Goal: Task Accomplishment & Management: Manage account settings

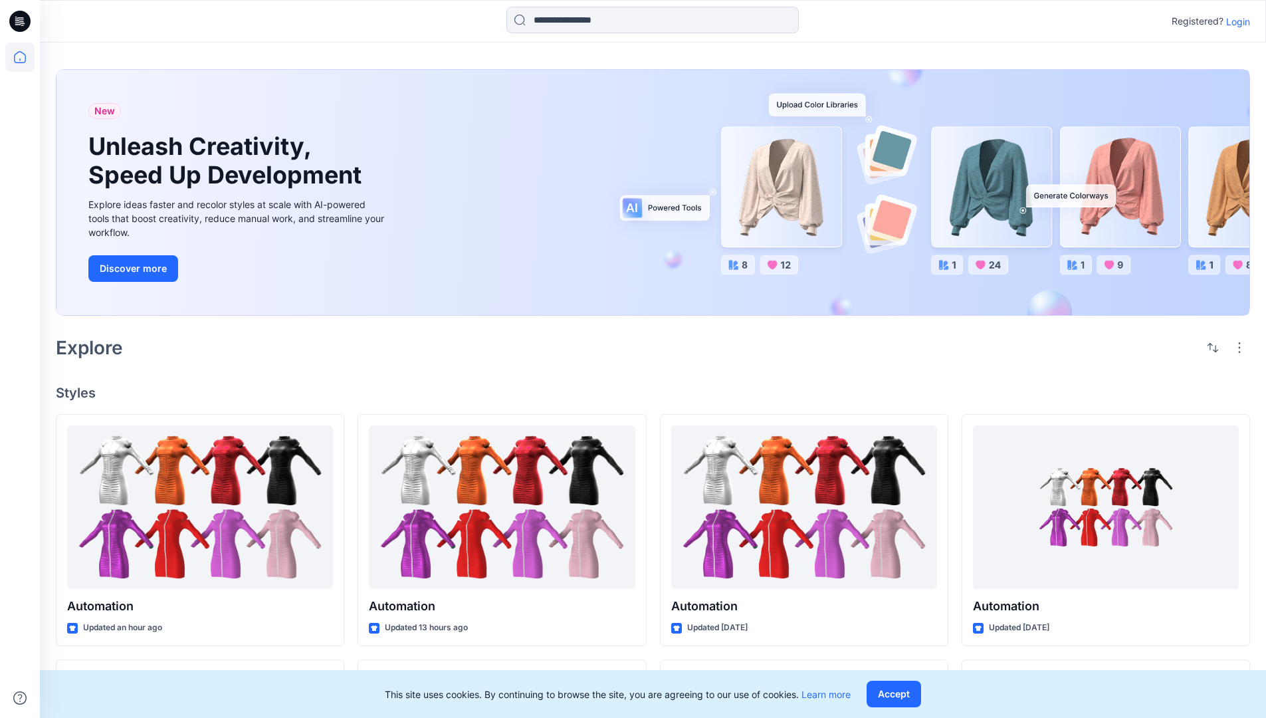
click at [1235, 21] on p "Login" at bounding box center [1238, 22] width 24 height 14
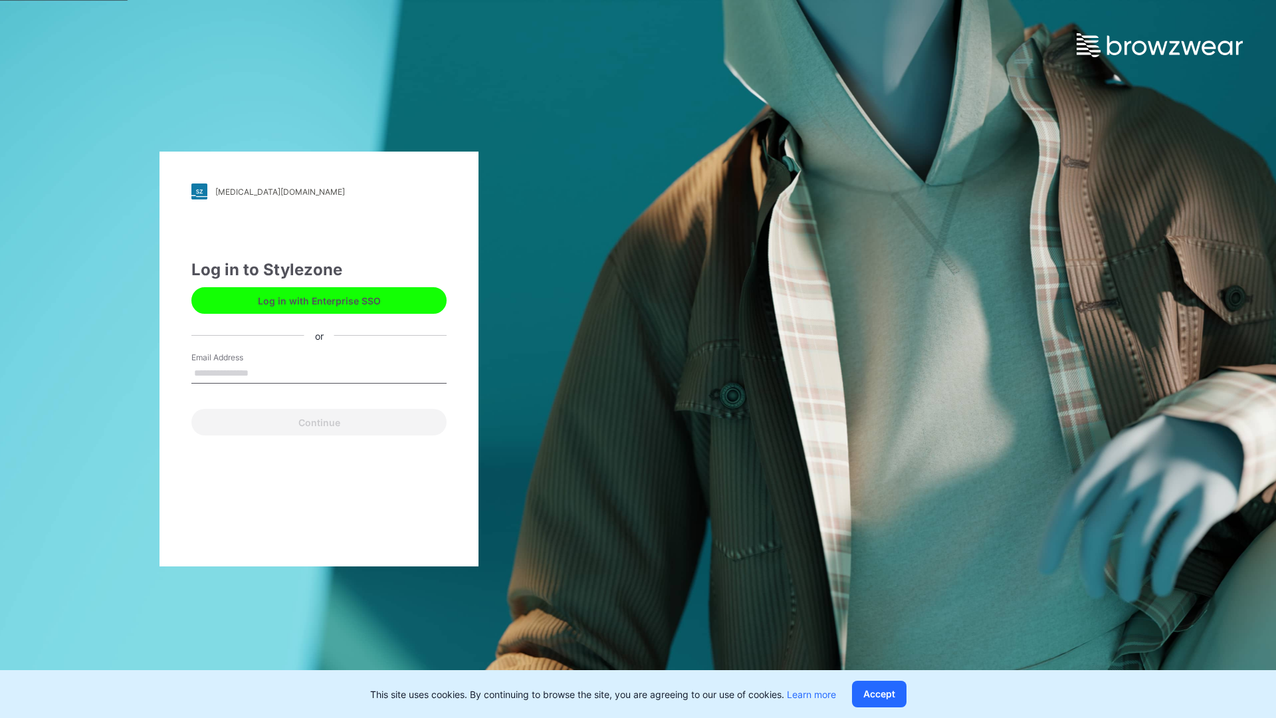
click at [263, 372] on input "Email Address" at bounding box center [318, 374] width 255 height 20
type input "**********"
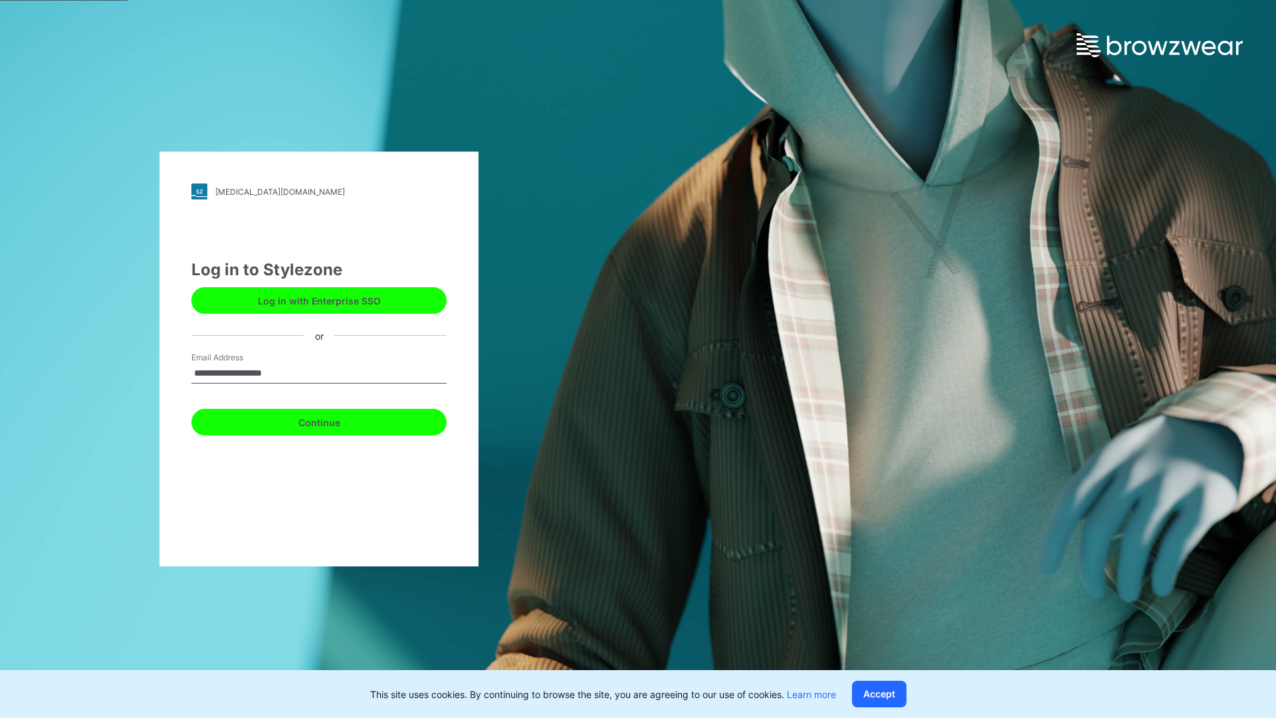
click at [334, 420] on button "Continue" at bounding box center [318, 422] width 255 height 27
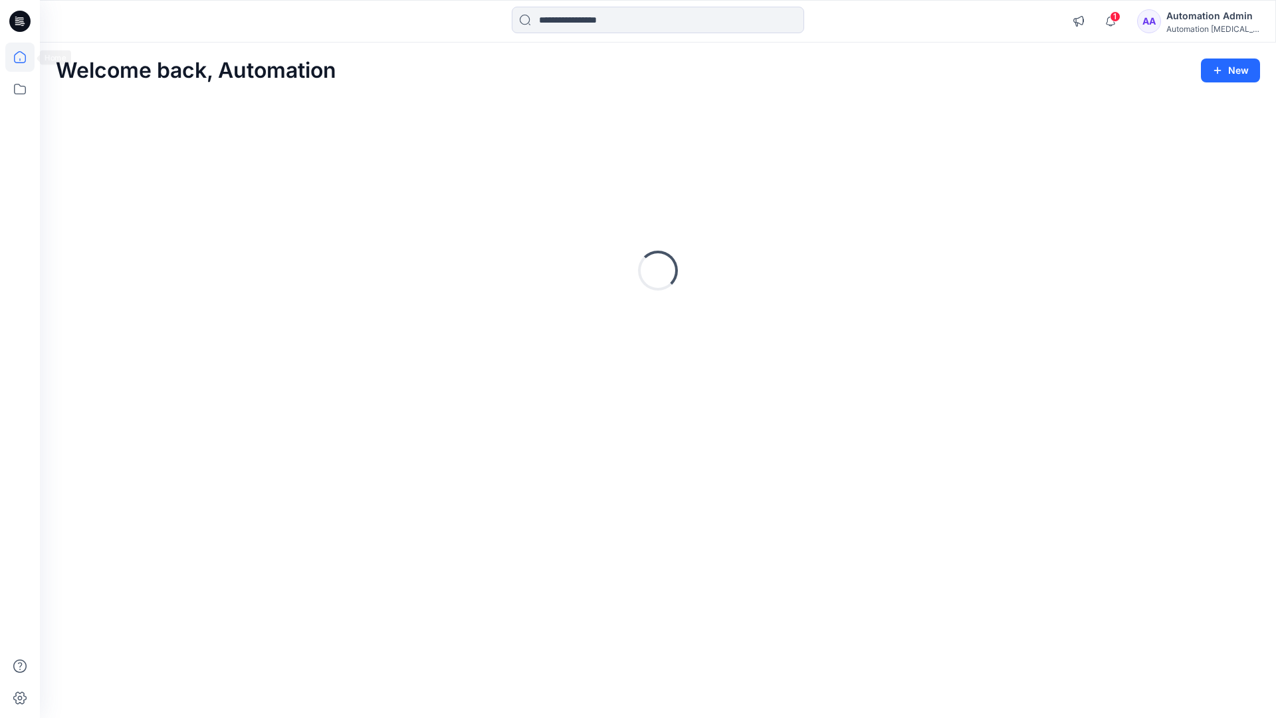
click at [25, 57] on icon at bounding box center [20, 57] width 12 height 12
click at [20, 88] on icon at bounding box center [19, 88] width 29 height 29
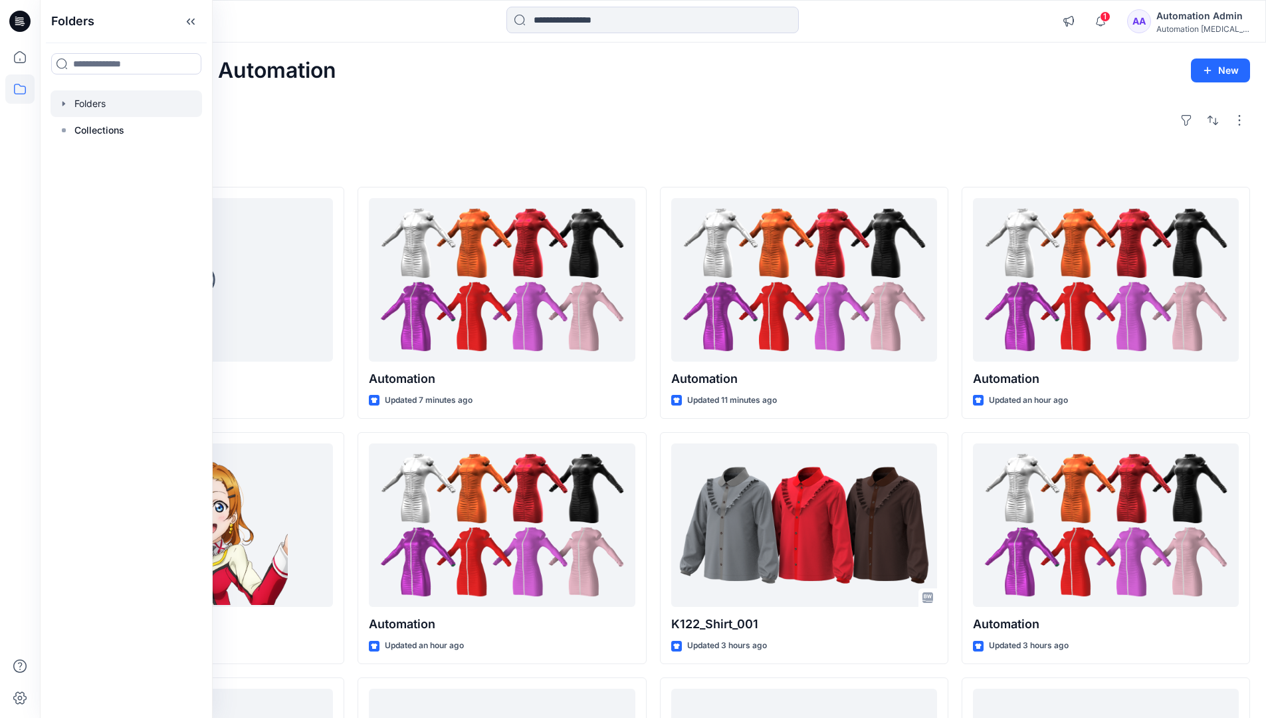
click at [94, 105] on div at bounding box center [127, 103] width 152 height 27
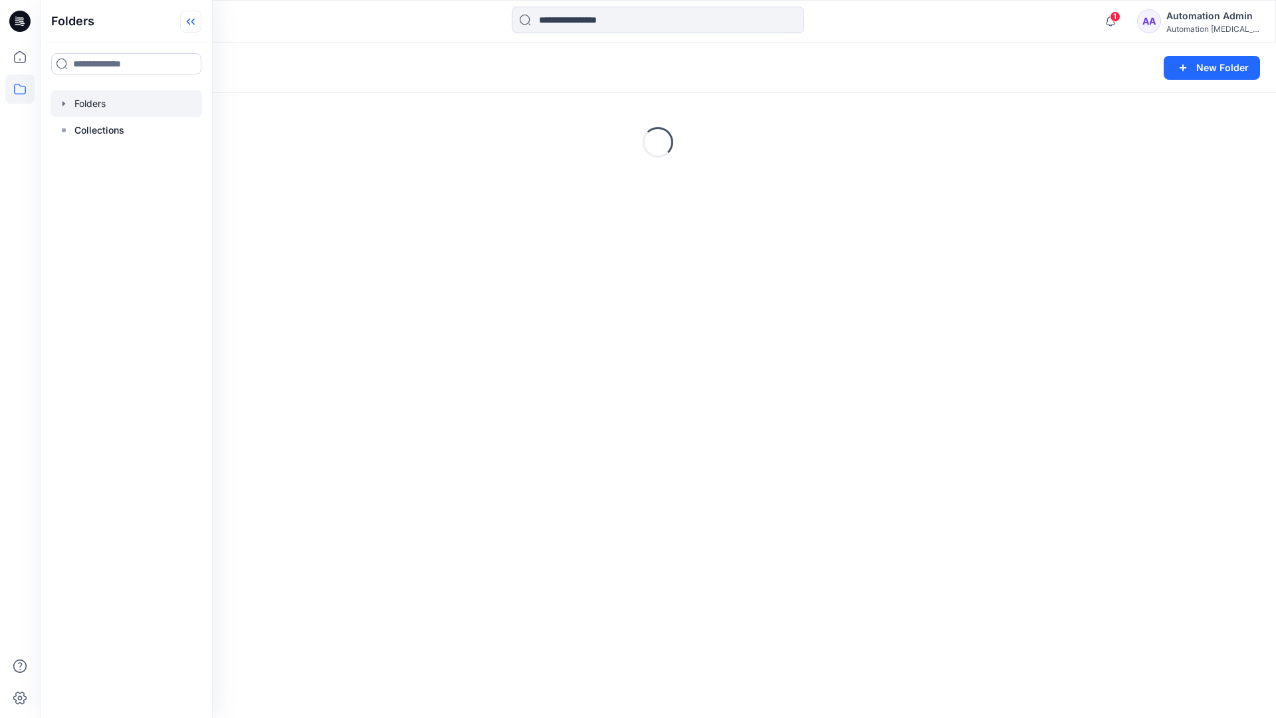
click at [196, 20] on icon at bounding box center [190, 22] width 21 height 22
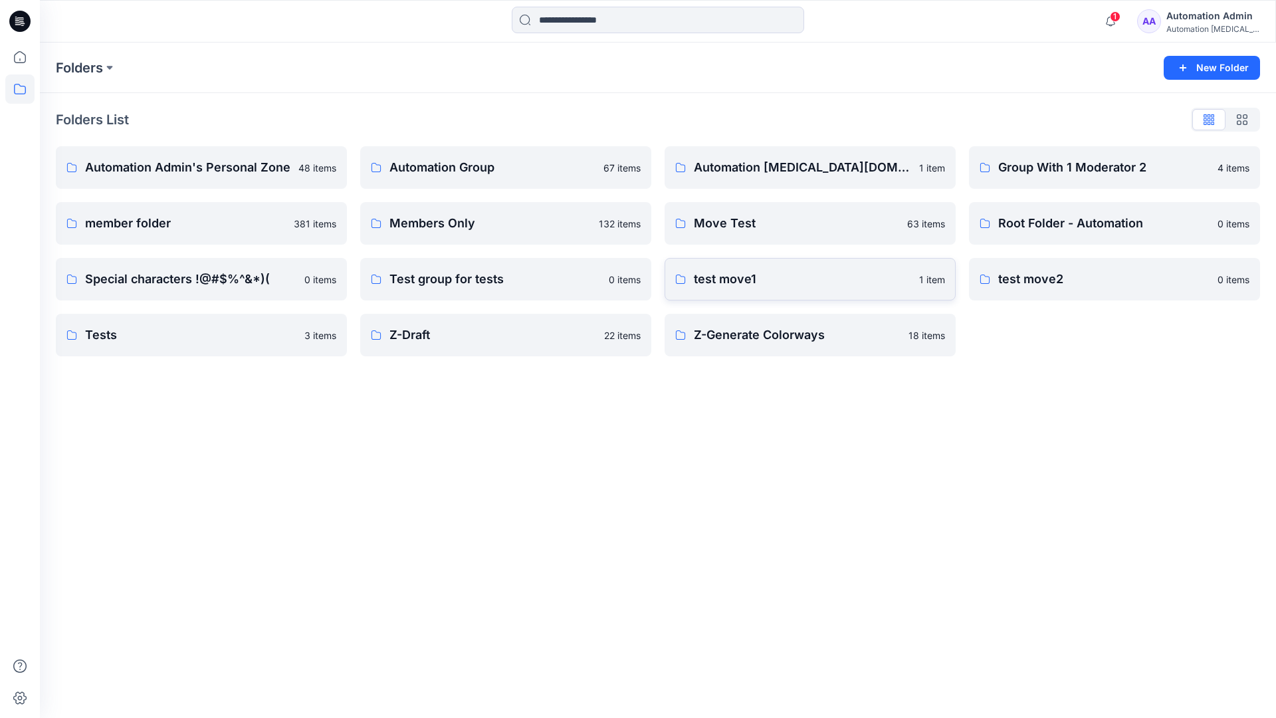
click at [732, 280] on p "test move1" at bounding box center [802, 279] width 217 height 19
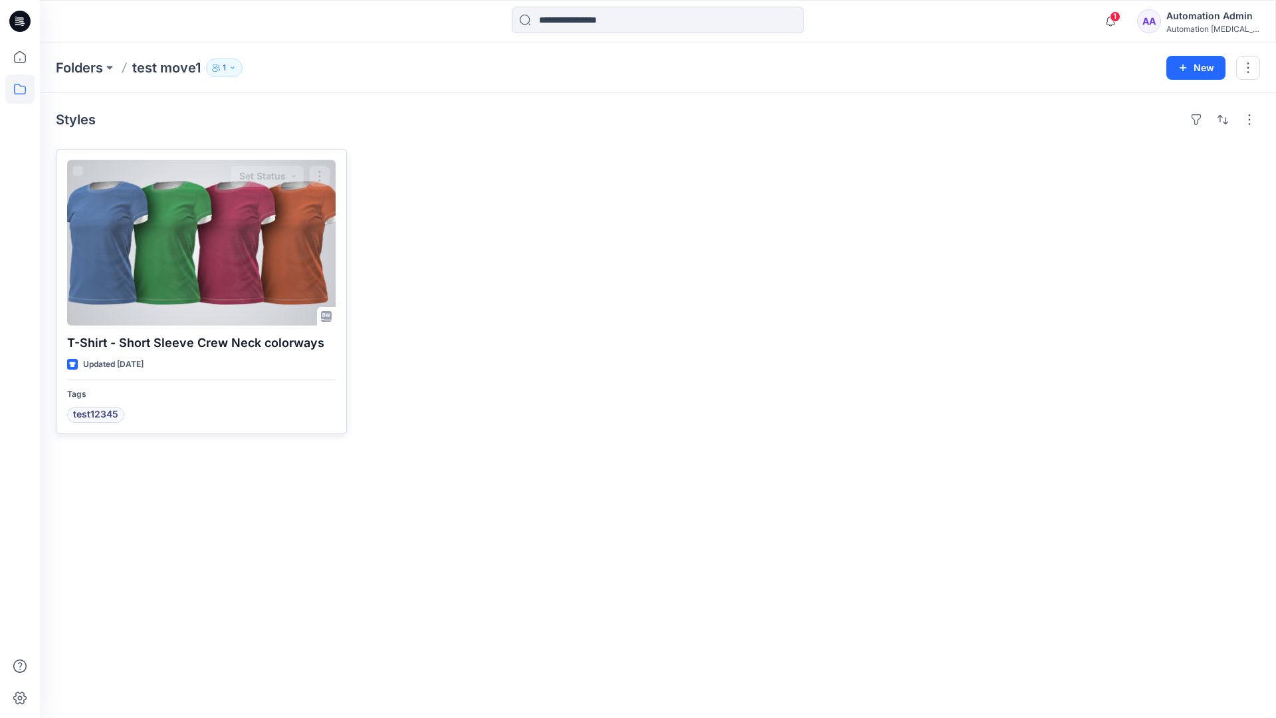
click at [184, 243] on div at bounding box center [201, 243] width 269 height 166
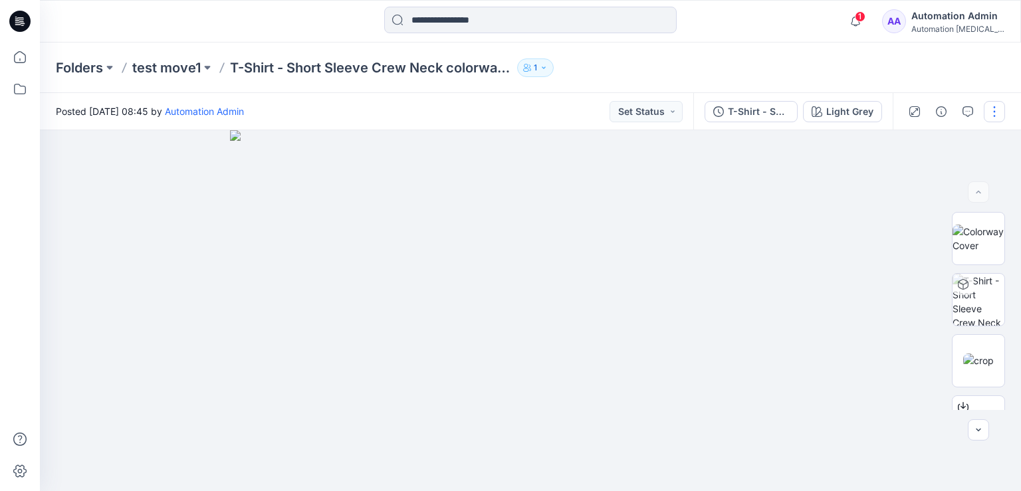
click at [994, 111] on button "button" at bounding box center [994, 111] width 21 height 21
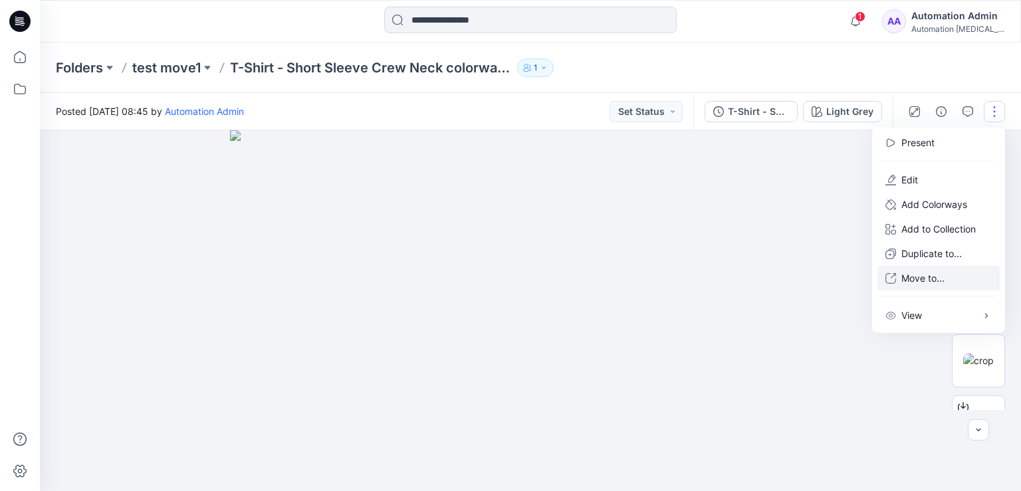
click at [919, 279] on p "Move to..." at bounding box center [922, 278] width 43 height 14
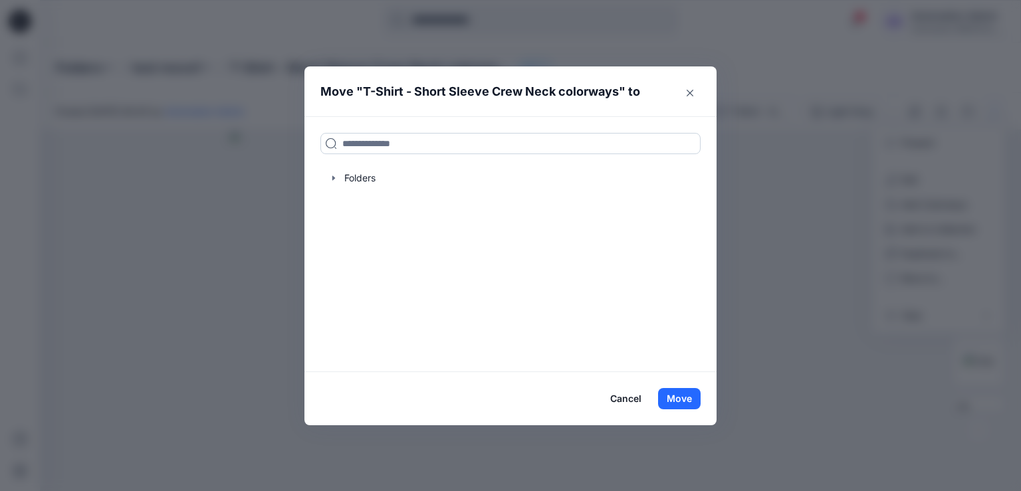
click at [356, 147] on input at bounding box center [510, 143] width 380 height 21
drag, startPoint x: 356, startPoint y: 147, endPoint x: 321, endPoint y: 144, distance: 35.4
click at [321, 144] on input at bounding box center [510, 143] width 380 height 21
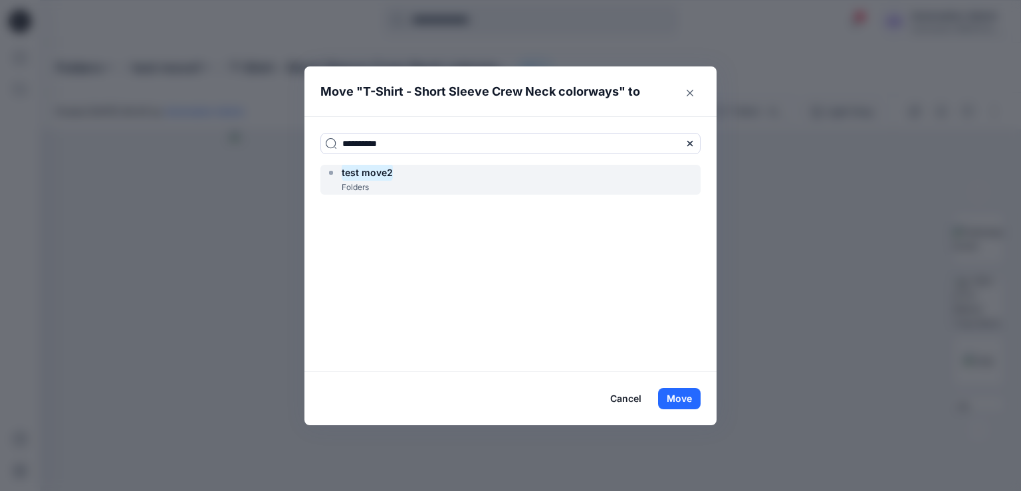
type input "**********"
click at [376, 177] on mark "test move2" at bounding box center [367, 173] width 51 height 18
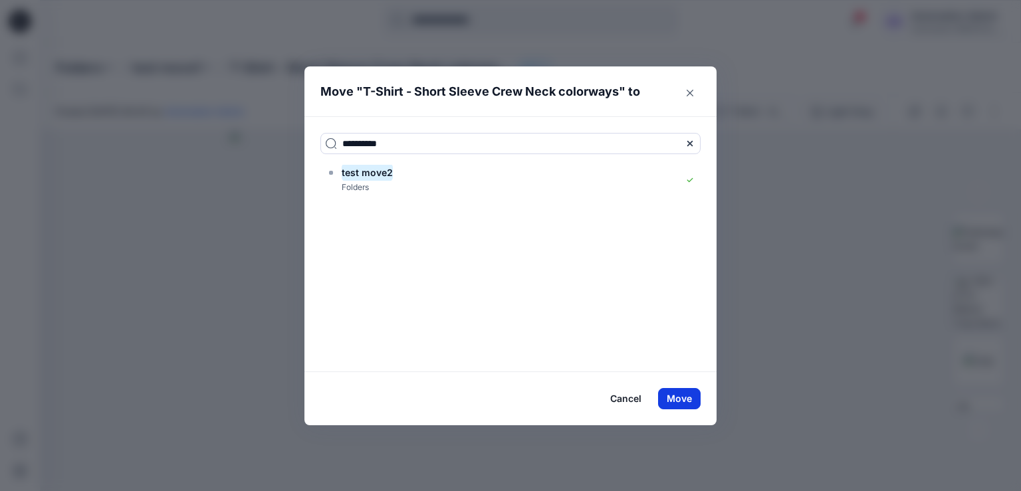
click at [677, 398] on button "Move" at bounding box center [679, 398] width 43 height 21
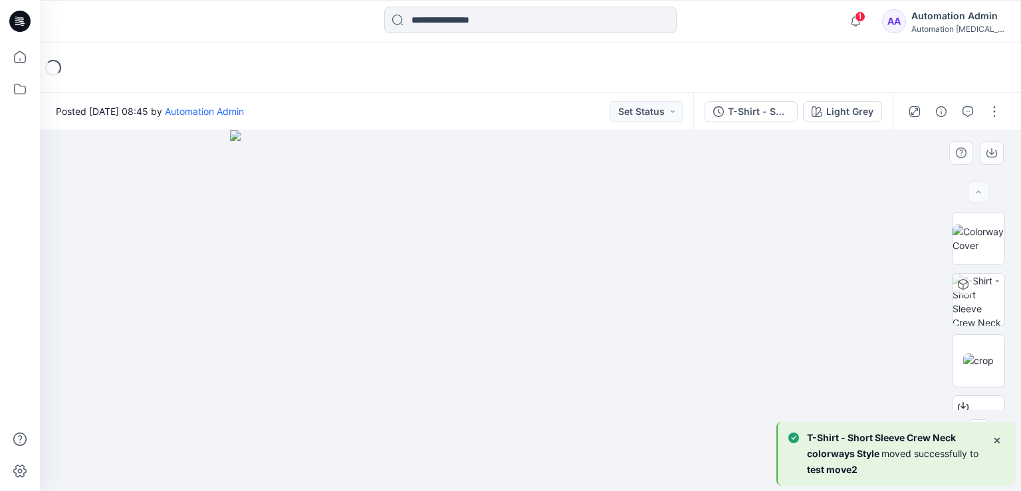
click at [149, 207] on div at bounding box center [530, 310] width 981 height 361
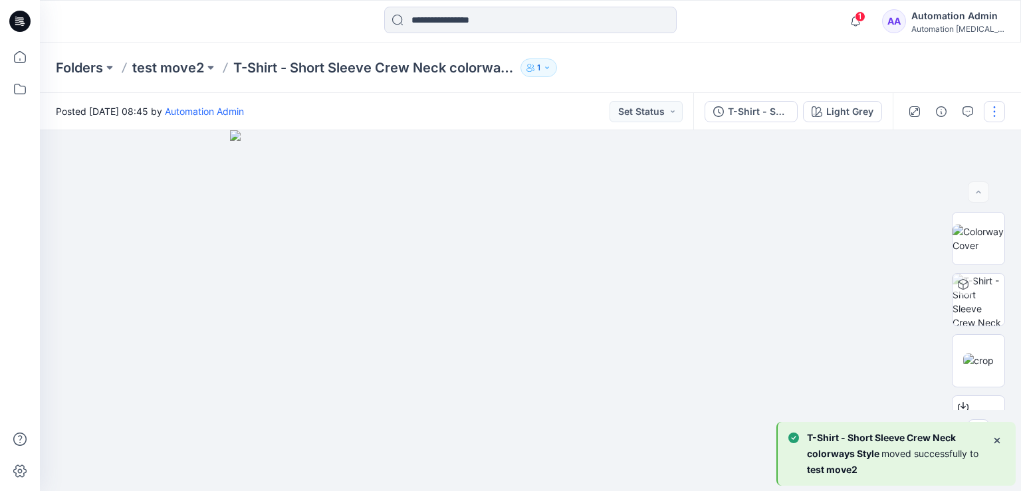
click at [994, 114] on button "button" at bounding box center [994, 111] width 21 height 21
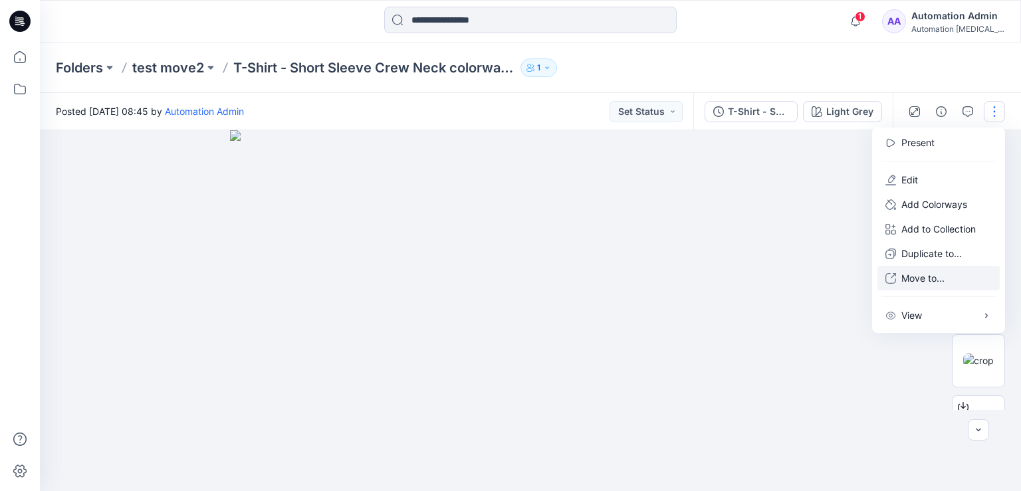
click at [917, 279] on p "Move to..." at bounding box center [922, 278] width 43 height 14
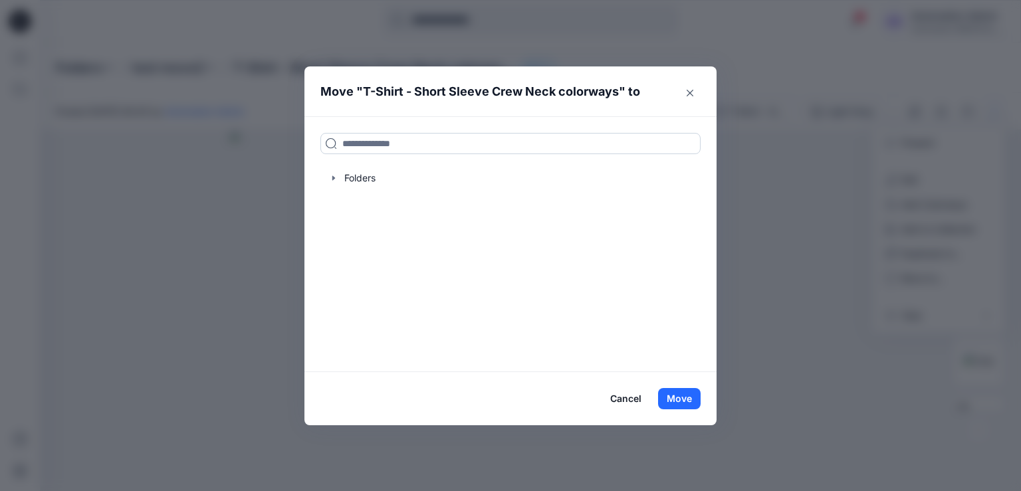
click at [445, 142] on input at bounding box center [510, 143] width 380 height 21
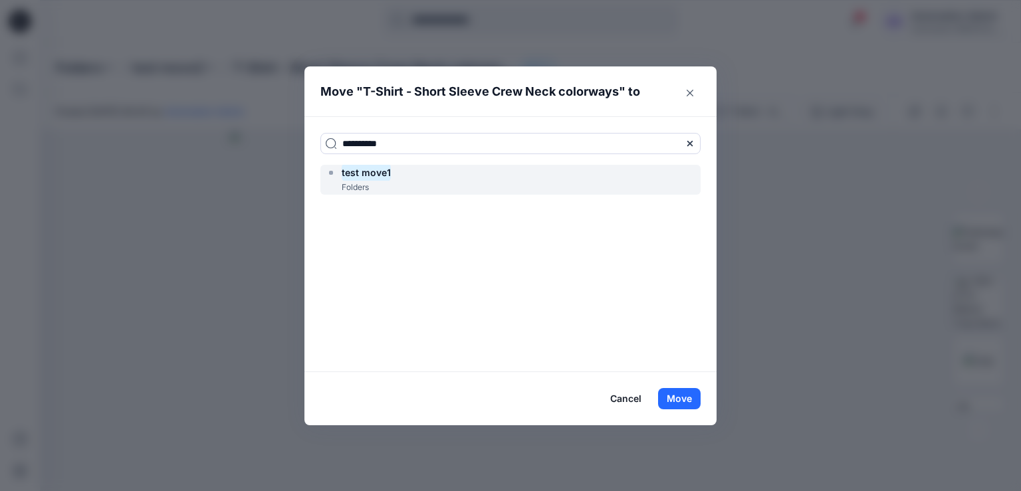
type input "**********"
click at [424, 175] on div "test move1 Folders" at bounding box center [510, 180] width 380 height 30
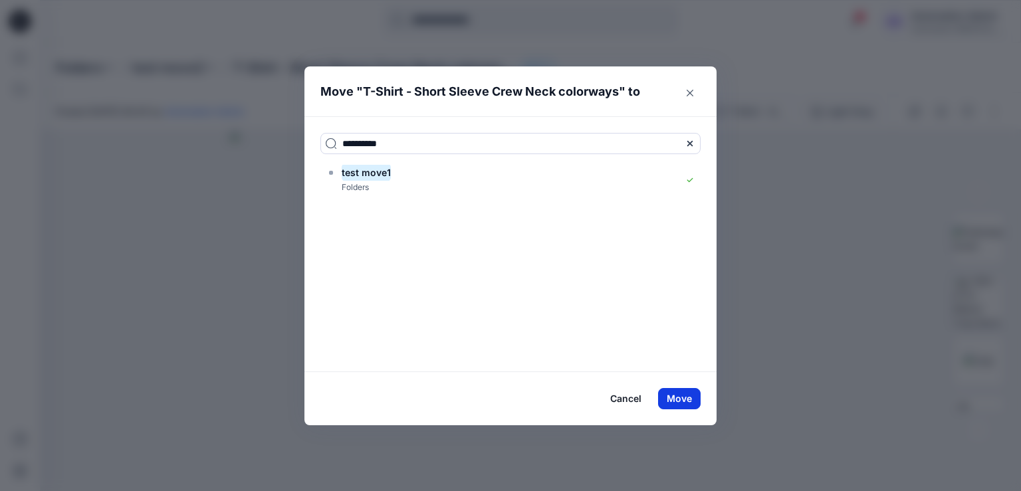
click at [683, 397] on button "Move" at bounding box center [679, 398] width 43 height 21
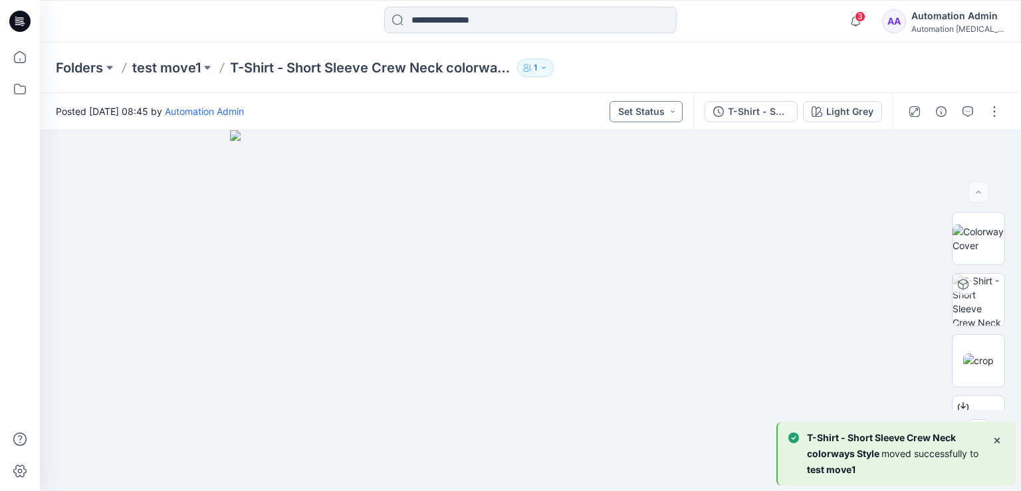
click at [659, 108] on button "Set Status" at bounding box center [646, 111] width 73 height 21
click at [657, 110] on button "Set Status" at bounding box center [646, 111] width 73 height 21
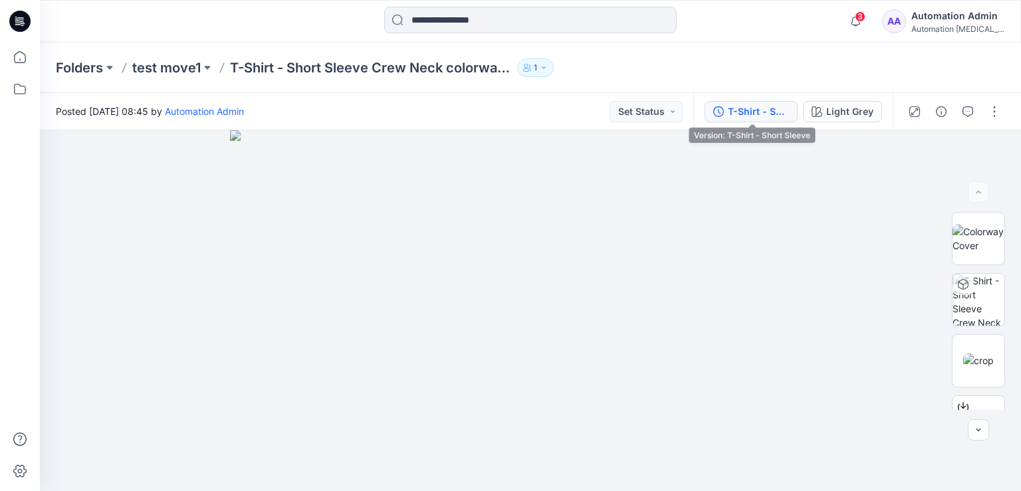
click at [793, 108] on button "T-Shirt - Short Sleeve" at bounding box center [751, 111] width 93 height 21
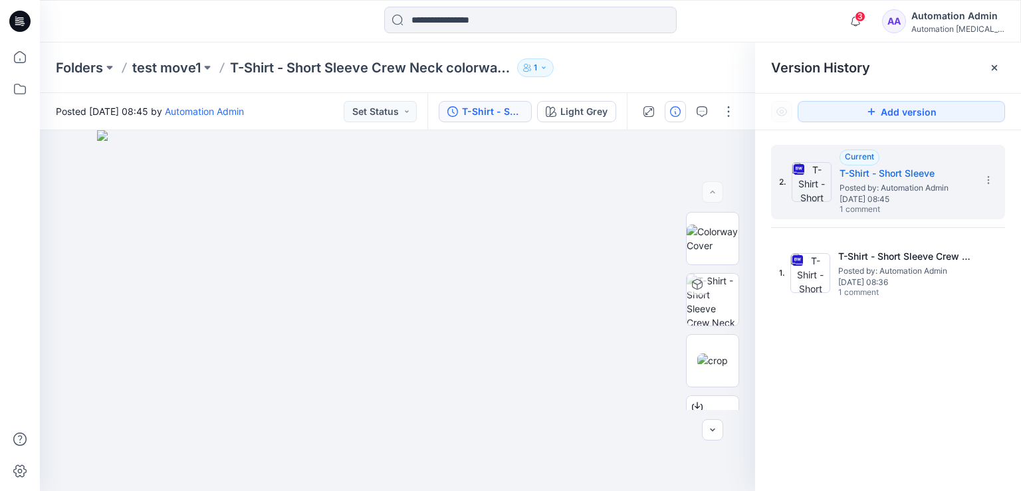
click at [672, 113] on icon "button" at bounding box center [675, 111] width 11 height 11
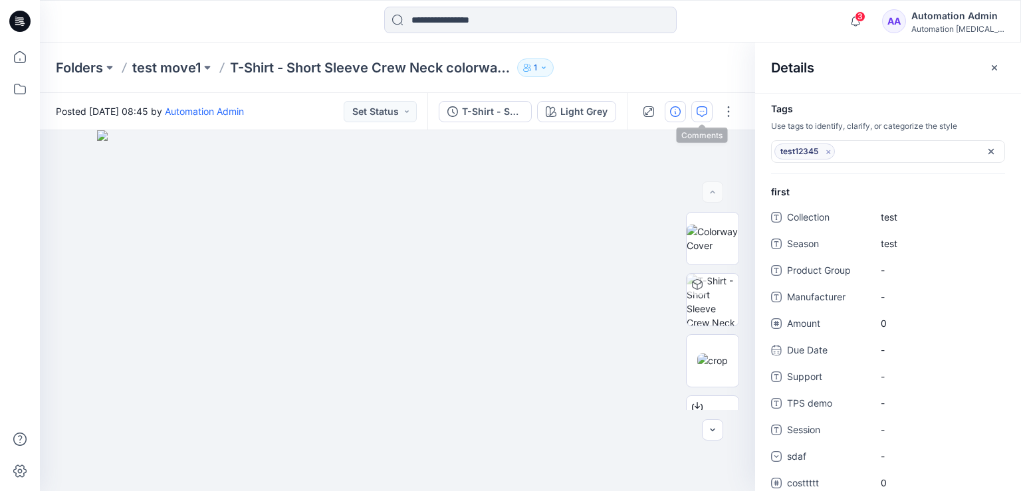
click at [707, 113] on icon "button" at bounding box center [702, 111] width 11 height 11
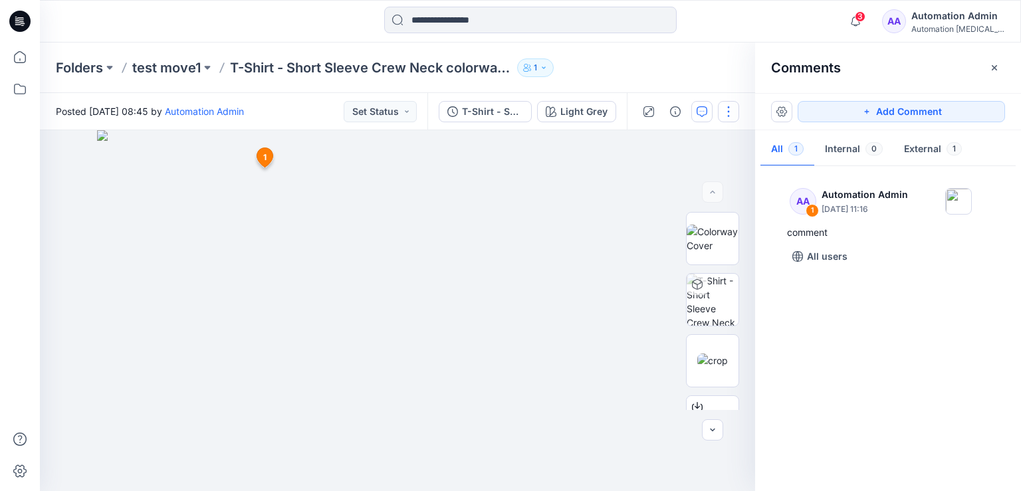
click at [729, 110] on button "button" at bounding box center [728, 111] width 21 height 21
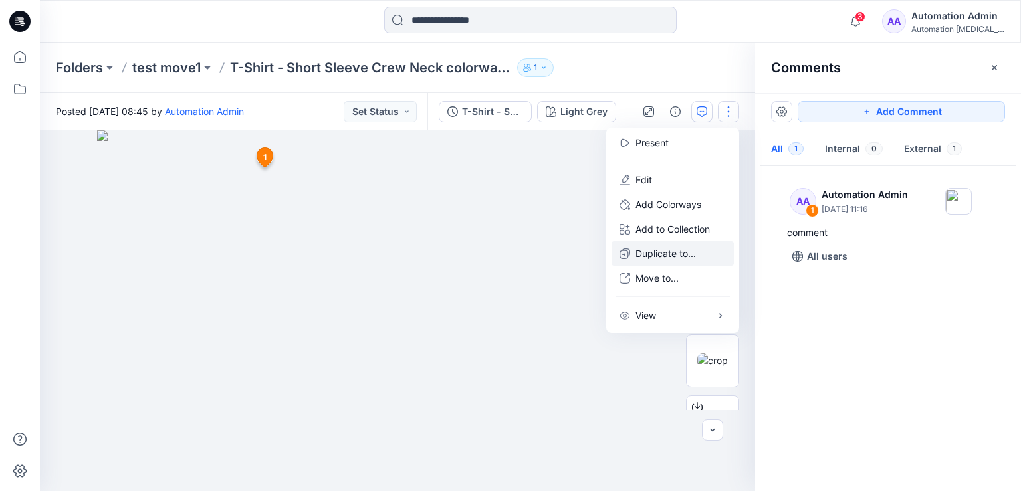
click at [667, 253] on p "Duplicate to..." at bounding box center [665, 254] width 60 height 14
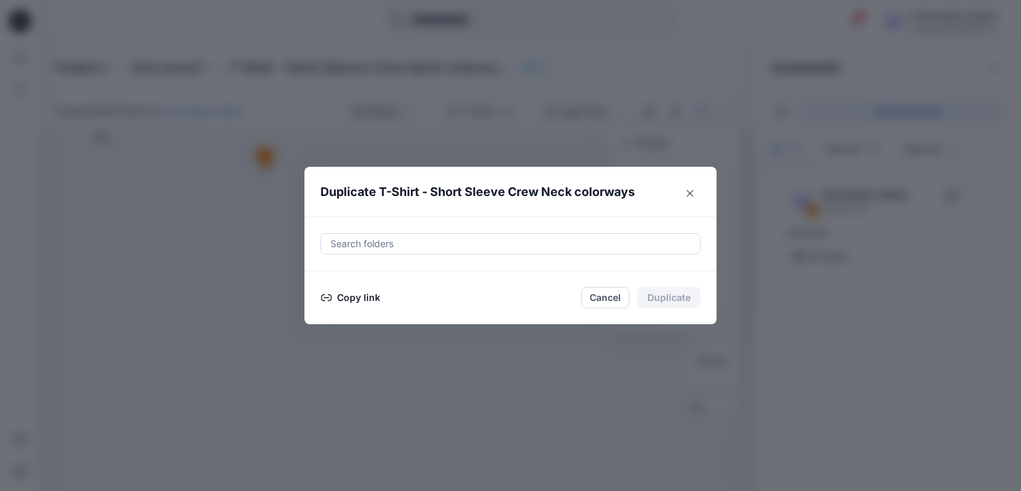
click at [350, 297] on button "Copy link" at bounding box center [350, 298] width 60 height 16
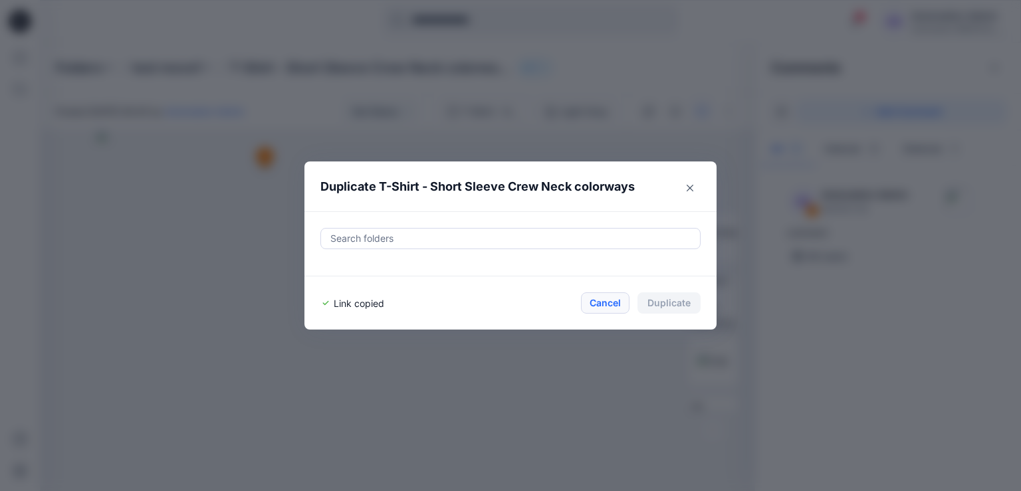
click at [605, 301] on button "Cancel" at bounding box center [605, 302] width 49 height 21
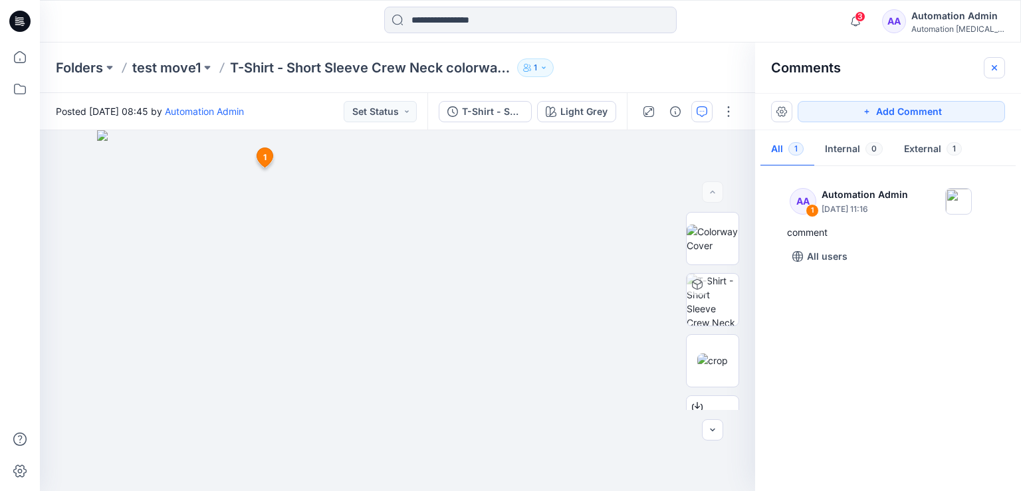
click at [998, 70] on icon "button" at bounding box center [994, 67] width 11 height 11
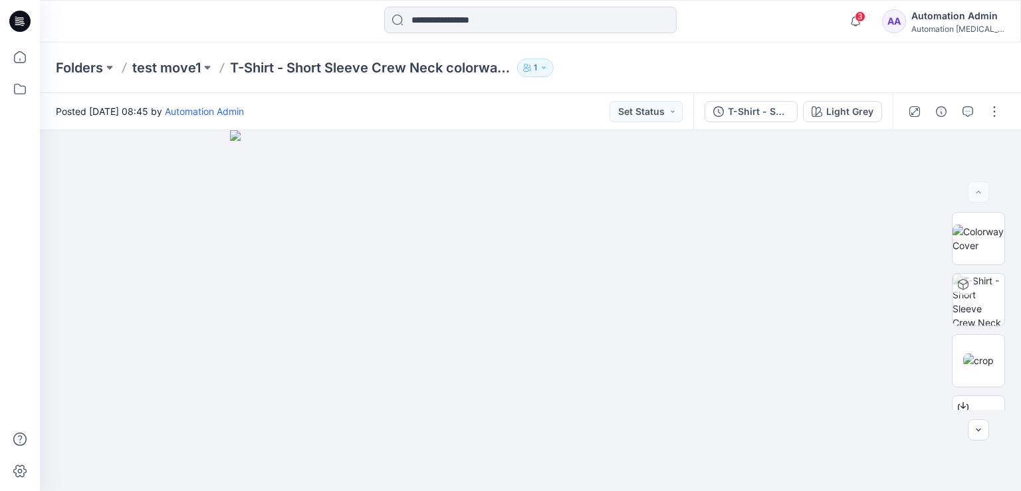
scroll to position [182, 0]
click at [999, 115] on button "button" at bounding box center [994, 111] width 21 height 21
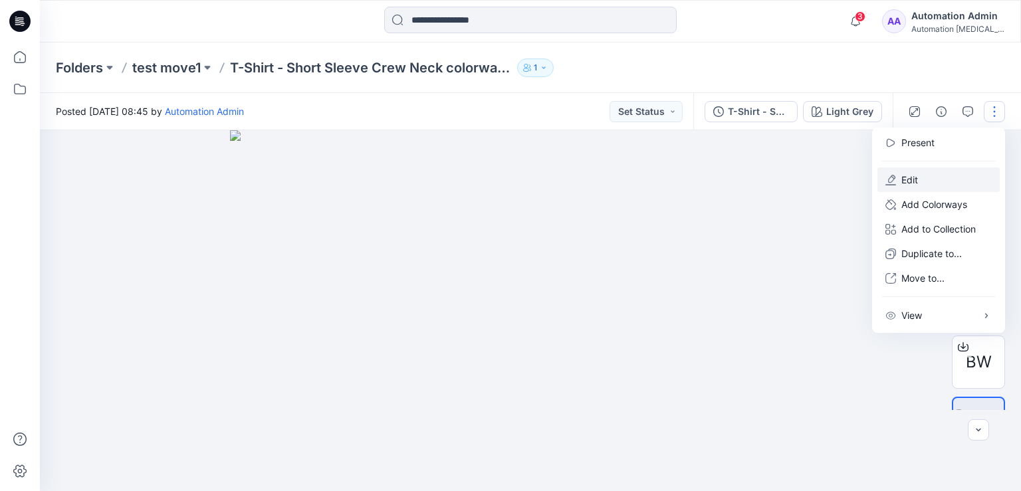
click at [942, 179] on button "Edit" at bounding box center [938, 180] width 122 height 25
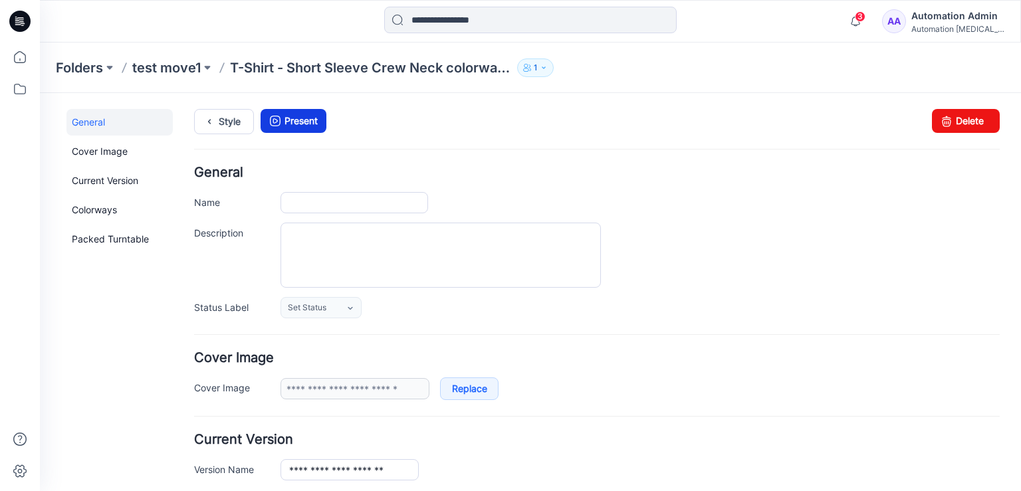
click at [301, 121] on link "Present" at bounding box center [294, 121] width 66 height 24
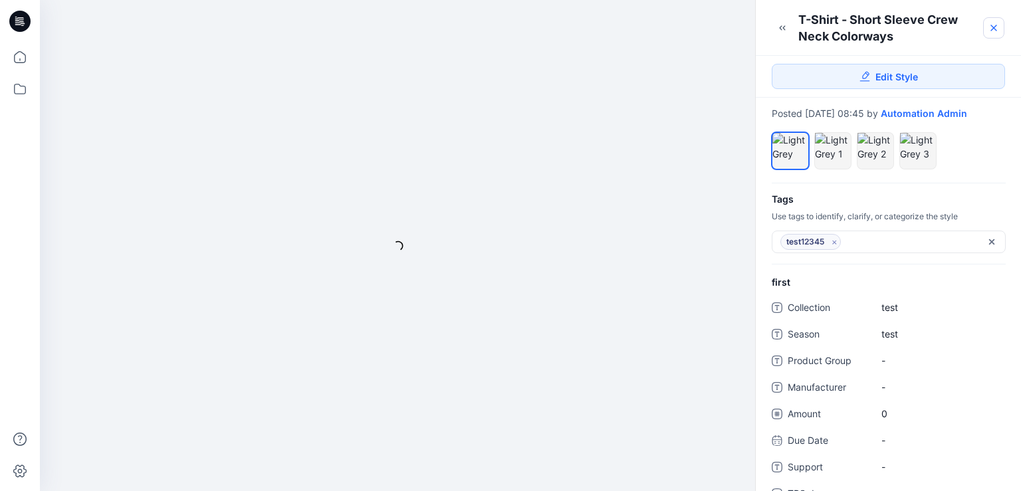
click at [992, 27] on icon at bounding box center [993, 27] width 5 height 5
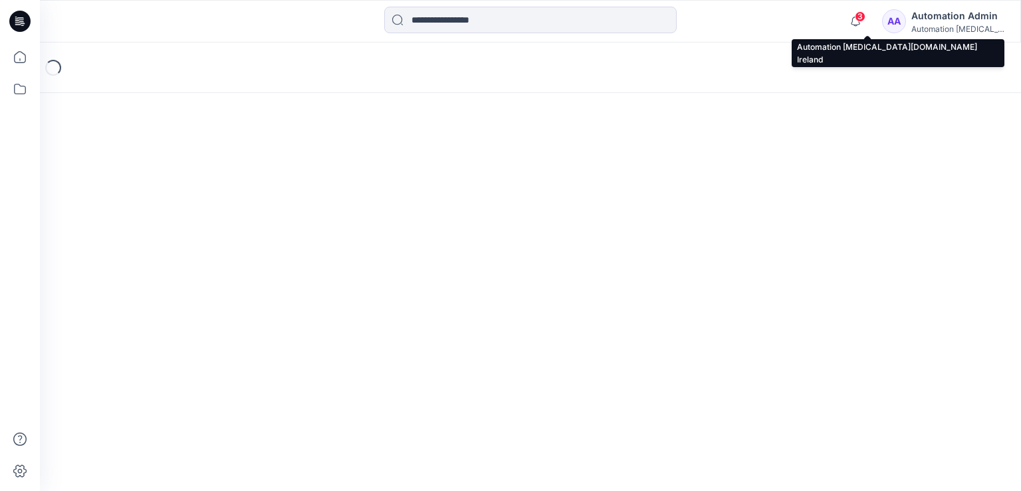
click at [960, 19] on div "Automation Admin" at bounding box center [957, 16] width 93 height 16
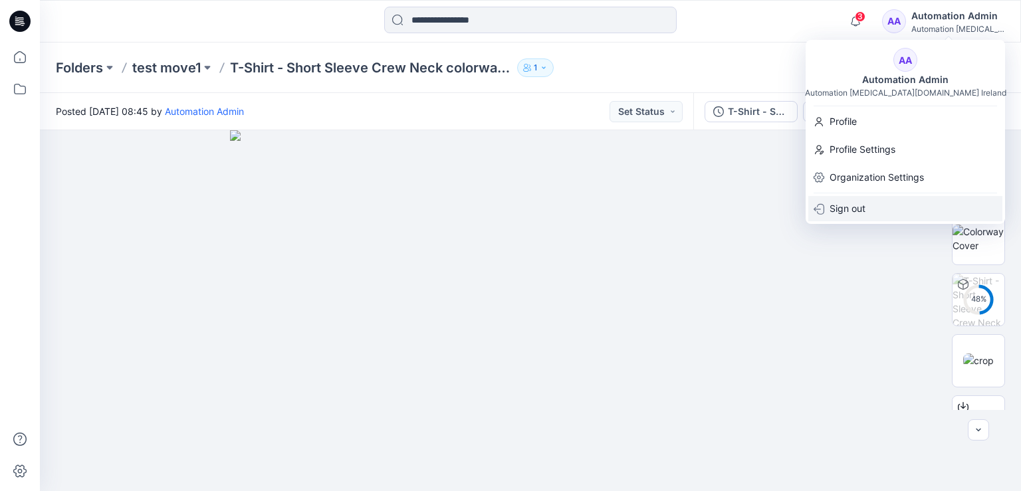
click at [866, 209] on div "Sign out" at bounding box center [905, 208] width 194 height 25
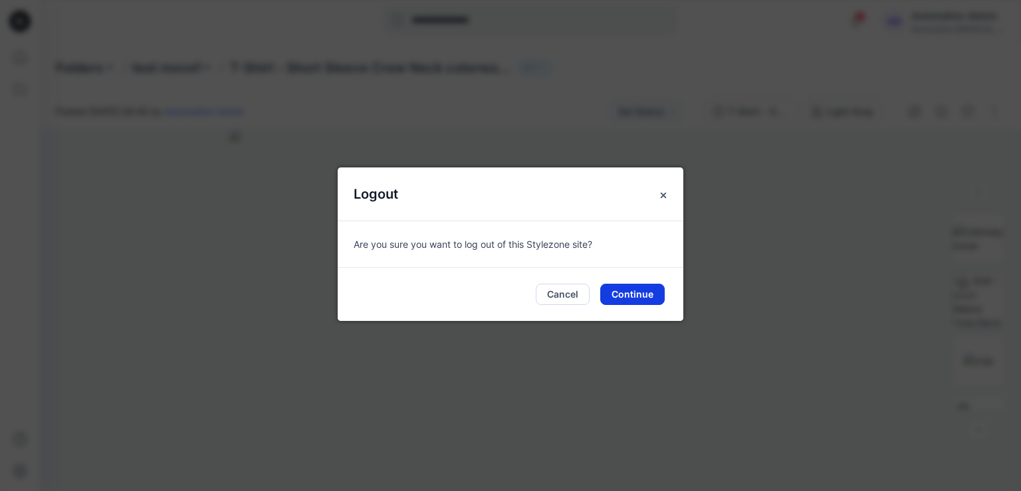
click at [634, 294] on button "Continue" at bounding box center [632, 294] width 64 height 21
